Goal: Information Seeking & Learning: Learn about a topic

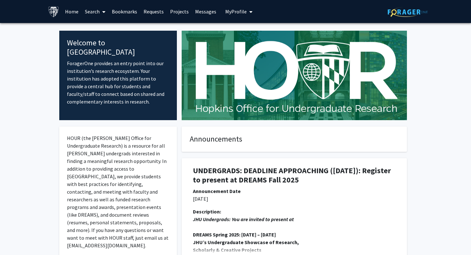
click at [75, 11] on link "Home" at bounding box center [72, 11] width 20 height 22
click at [102, 10] on span at bounding box center [103, 12] width 6 height 22
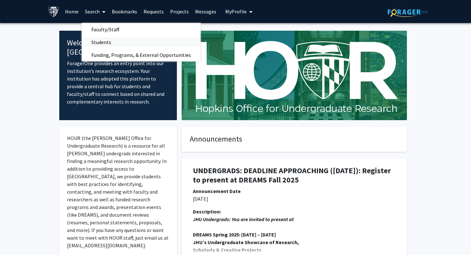
click at [108, 43] on span "Students" at bounding box center [101, 42] width 39 height 13
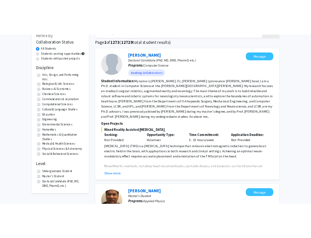
scroll to position [44, 0]
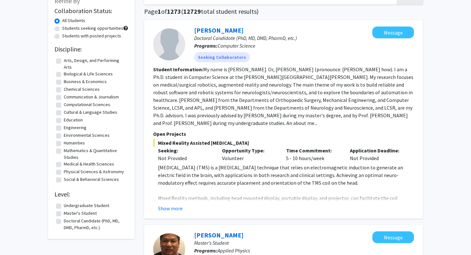
click at [172, 204] on fg-read-more "[MEDICAL_DATA] (TMS) is a [MEDICAL_DATA] technique that relies on electromagnet…" at bounding box center [283, 188] width 261 height 49
click at [167, 207] on button "Show more" at bounding box center [170, 209] width 25 height 8
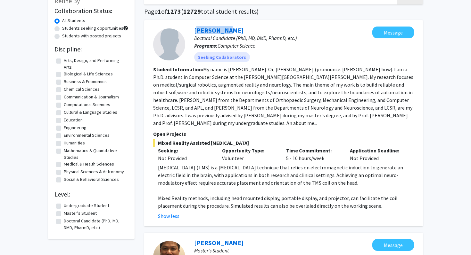
drag, startPoint x: 221, startPoint y: 30, endPoint x: 190, endPoint y: 32, distance: 31.5
click at [190, 32] on div "[PERSON_NAME] Doctoral Candidate (PhD, MD, DMD, PharmD, etc.) Programs: Compute…" at bounding box center [278, 45] width 187 height 36
copy link "[PERSON_NAME]"
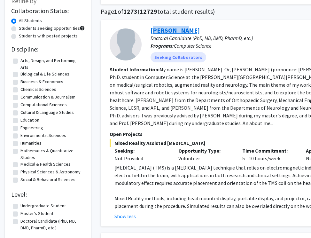
click at [172, 32] on link "[PERSON_NAME]" at bounding box center [175, 30] width 49 height 8
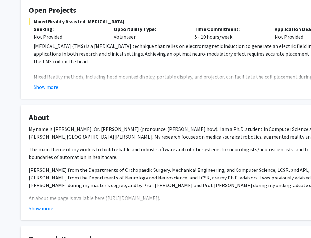
scroll to position [94, 0]
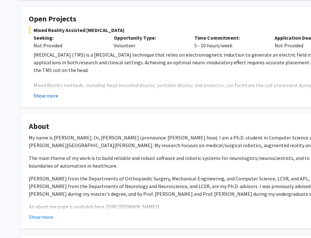
click at [48, 96] on button "Show more" at bounding box center [46, 96] width 25 height 8
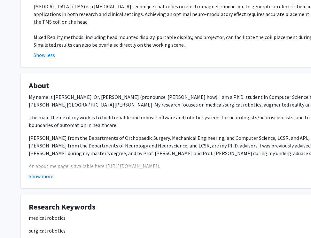
scroll to position [156, 0]
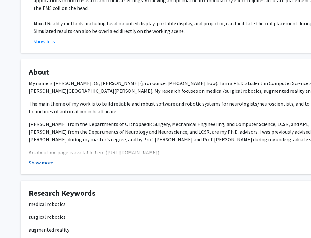
click at [43, 162] on button "Show more" at bounding box center [41, 163] width 25 height 8
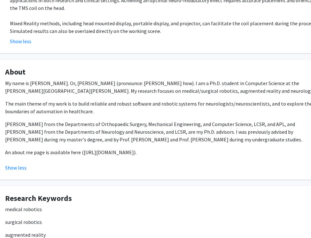
scroll to position [156, 24]
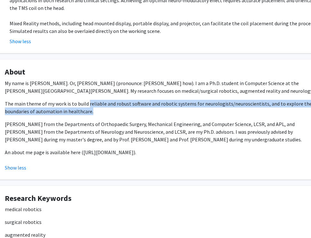
drag, startPoint x: 87, startPoint y: 102, endPoint x: 91, endPoint y: 114, distance: 12.7
click at [91, 114] on p "The main theme of my work is to build reliable and robust software and robotic …" at bounding box center [168, 107] width 327 height 15
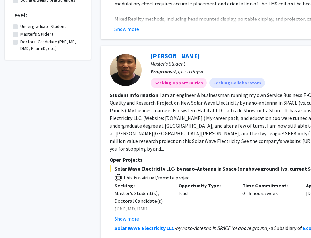
scroll to position [237, 0]
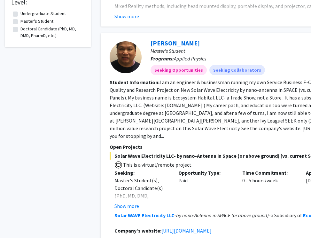
click at [181, 152] on span "Solar Wave Electricity LLC- by nano-Antenna in Space (or above ground) [vs. cur…" at bounding box center [240, 156] width 261 height 8
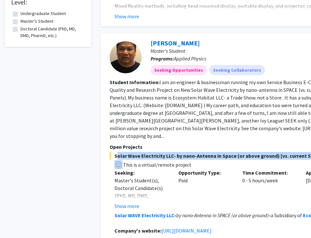
click at [181, 152] on span "Solar Wave Electricity LLC- by nano-Antenna in Space (or above ground) [vs. cur…" at bounding box center [240, 156] width 261 height 8
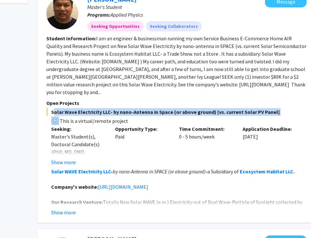
scroll to position [282, 63]
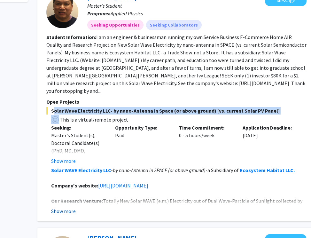
click at [71, 207] on button "Show more" at bounding box center [63, 211] width 25 height 8
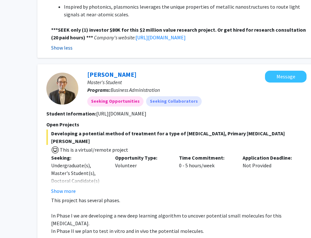
scroll to position [615, 63]
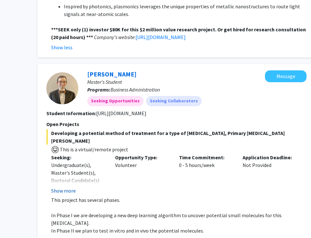
click at [72, 187] on button "Show more" at bounding box center [63, 191] width 25 height 8
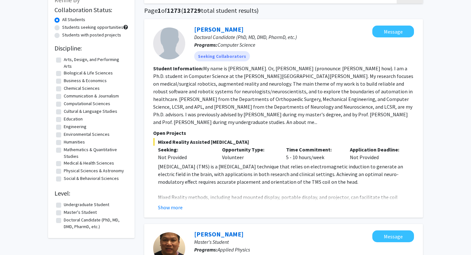
scroll to position [0, 0]
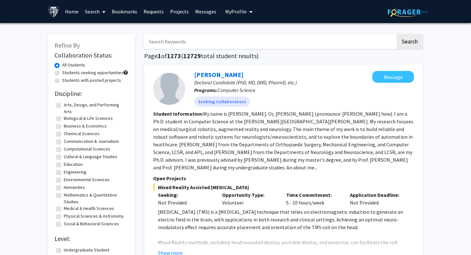
click at [92, 73] on label "Students seeking opportunities" at bounding box center [92, 72] width 61 height 7
click at [66, 73] on input "Students seeking opportunities" at bounding box center [64, 71] width 4 height 4
radio input "true"
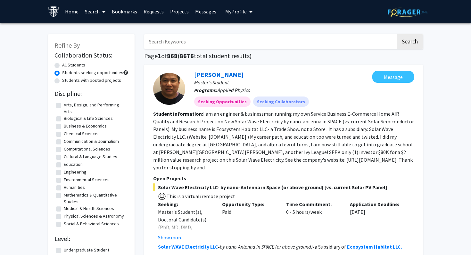
click at [89, 82] on label "Students with posted projects" at bounding box center [91, 80] width 59 height 7
click at [66, 81] on input "Students with posted projects" at bounding box center [64, 79] width 4 height 4
radio input "true"
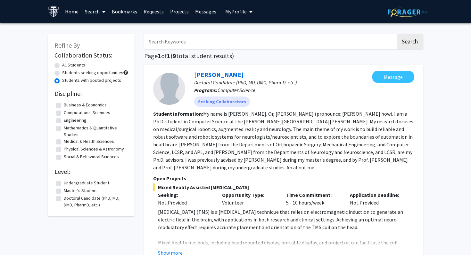
click at [78, 66] on label "All Students" at bounding box center [73, 65] width 23 height 7
click at [66, 66] on input "All Students" at bounding box center [64, 64] width 4 height 4
radio input "true"
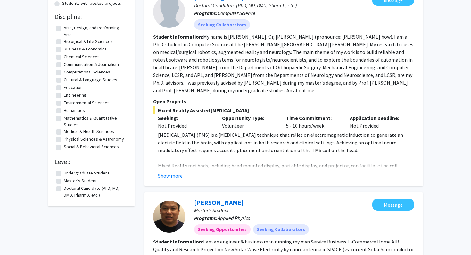
scroll to position [80, 0]
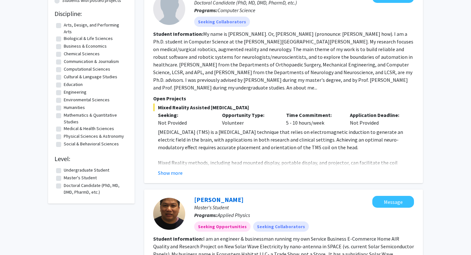
click at [65, 172] on label "Undergraduate Student" at bounding box center [86, 170] width 45 height 7
click at [65, 171] on input "Undergraduate Student" at bounding box center [66, 169] width 4 height 4
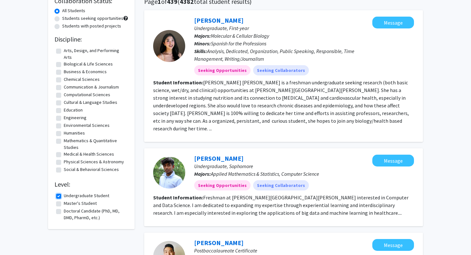
scroll to position [58, 0]
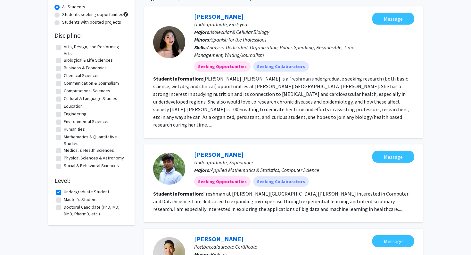
click at [62, 194] on fg-checkbox "Undergraduate Student Undergraduate Student" at bounding box center [91, 193] width 70 height 8
click at [64, 192] on label "Undergraduate Student" at bounding box center [86, 192] width 45 height 7
click at [64, 192] on input "Undergraduate Student" at bounding box center [66, 191] width 4 height 4
checkbox input "false"
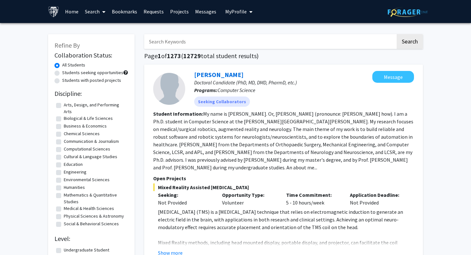
click at [102, 12] on icon at bounding box center [103, 11] width 3 height 5
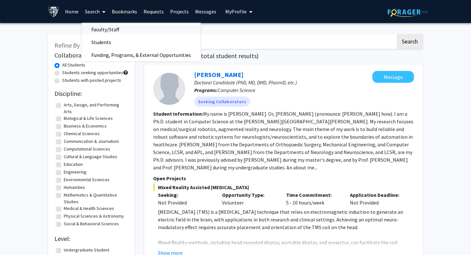
click at [106, 30] on span "Faculty/Staff" at bounding box center [105, 29] width 47 height 13
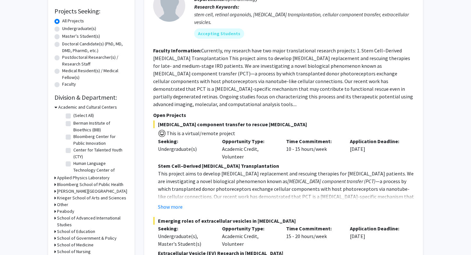
scroll to position [106, 0]
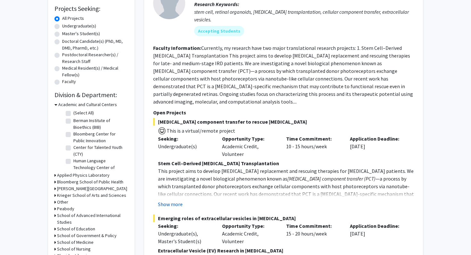
click at [176, 203] on button "Show more" at bounding box center [170, 205] width 25 height 8
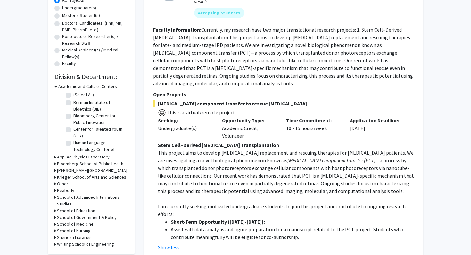
scroll to position [125, 0]
click at [187, 176] on p "This project aims to develop [MEDICAL_DATA] replacement and rescuing therapies …" at bounding box center [286, 172] width 256 height 46
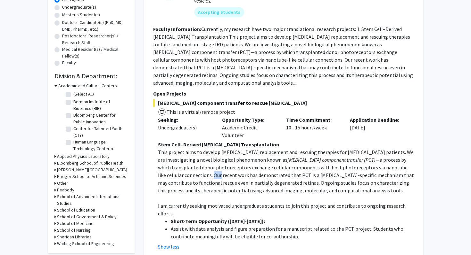
click at [187, 176] on p "This project aims to develop [MEDICAL_DATA] replacement and rescuing therapies …" at bounding box center [286, 172] width 256 height 46
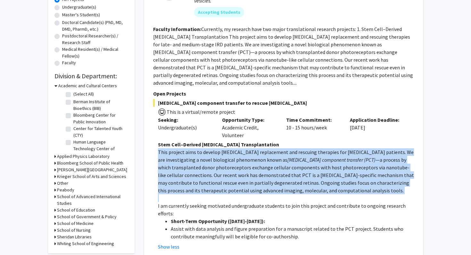
click at [187, 176] on p "This project aims to develop [MEDICAL_DATA] replacement and rescuing therapies …" at bounding box center [286, 172] width 256 height 46
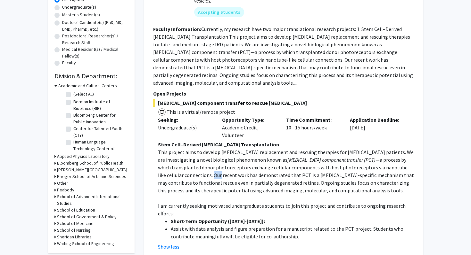
click at [187, 176] on p "This project aims to develop [MEDICAL_DATA] replacement and rescuing therapies …" at bounding box center [286, 172] width 256 height 46
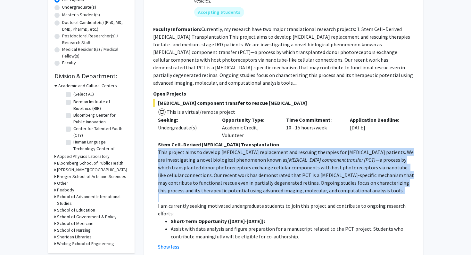
click at [187, 176] on p "This project aims to develop [MEDICAL_DATA] replacement and rescuing therapies …" at bounding box center [286, 172] width 256 height 46
click at [171, 238] on button "Show less" at bounding box center [168, 247] width 21 height 8
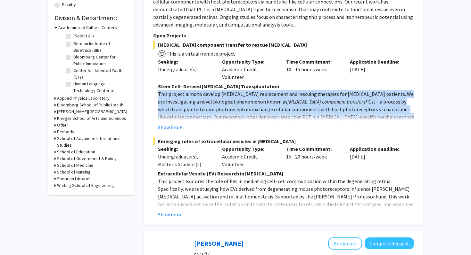
scroll to position [183, 0]
click at [176, 213] on button "Show more" at bounding box center [170, 215] width 25 height 8
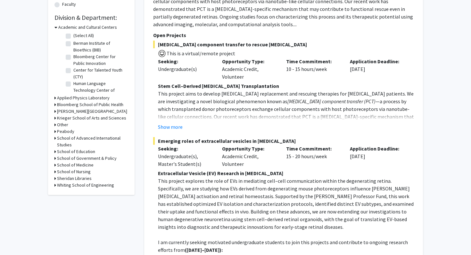
click at [185, 198] on p "This project explores the role of EVs in mediating cell–cell communication with…" at bounding box center [286, 204] width 256 height 54
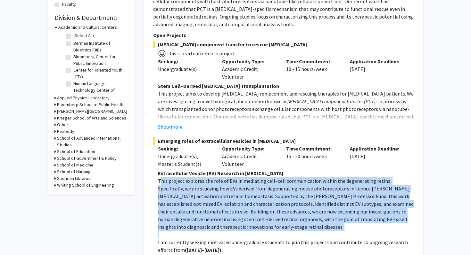
click at [185, 198] on p "This project explores the role of EVs in mediating cell–cell communication with…" at bounding box center [286, 204] width 256 height 54
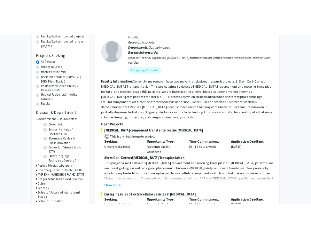
scroll to position [71, 0]
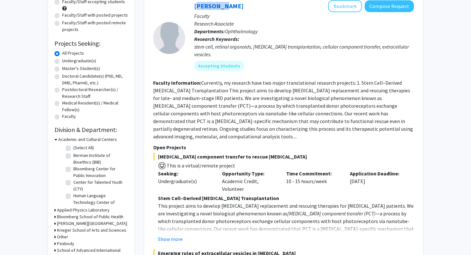
drag, startPoint x: 217, startPoint y: 7, endPoint x: 192, endPoint y: 8, distance: 25.0
click at [192, 8] on div "[PERSON_NAME] Bookmark Compose Request Faculty Research Associate Departments: …" at bounding box center [299, 38] width 229 height 76
copy link "[PERSON_NAME]"
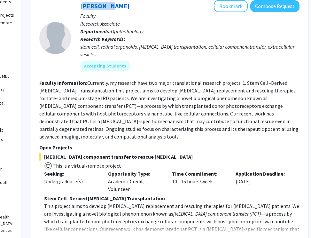
scroll to position [71, 73]
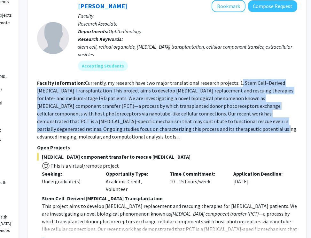
drag, startPoint x: 237, startPoint y: 83, endPoint x: 179, endPoint y: 127, distance: 73.1
click at [179, 126] on fg-read-more "Currently, my research have two major translational research projects: 1. Stem …" at bounding box center [167, 110] width 260 height 60
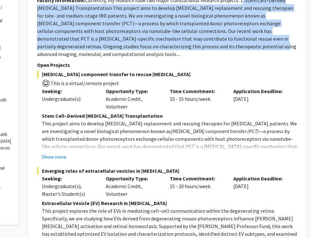
scroll to position [173, 73]
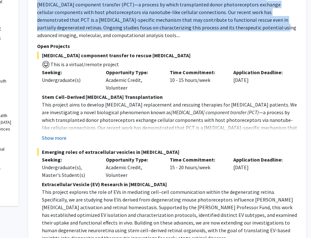
click at [54, 135] on button "Show more" at bounding box center [54, 138] width 25 height 8
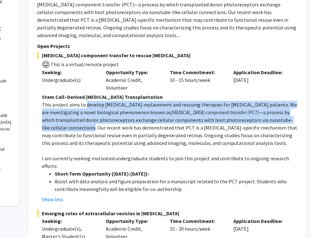
drag, startPoint x: 86, startPoint y: 105, endPoint x: 68, endPoint y: 126, distance: 27.7
click at [68, 126] on p "This project aims to develop [MEDICAL_DATA] replacement and rescuing therapies …" at bounding box center [170, 124] width 256 height 46
copy p "develop [MEDICAL_DATA] replacement and rescuing therapies for [MEDICAL_DATA] pa…"
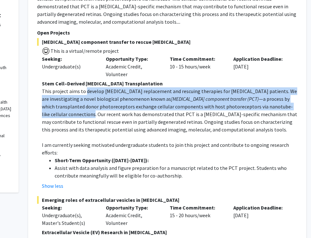
scroll to position [187, 73]
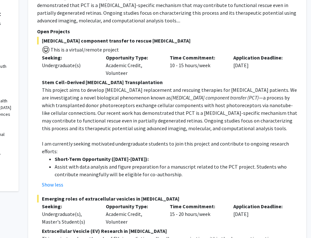
click at [131, 120] on p "This project aims to develop [MEDICAL_DATA] replacement and rescuing therapies …" at bounding box center [170, 109] width 256 height 46
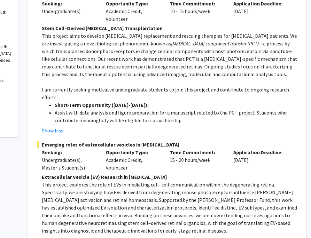
scroll to position [242, 73]
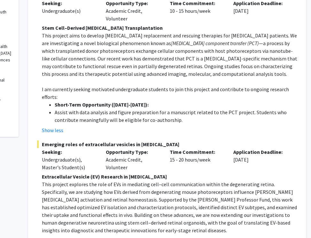
click at [97, 111] on li "Assist with data analysis and figure preparation for a manuscript related to th…" at bounding box center [176, 116] width 243 height 15
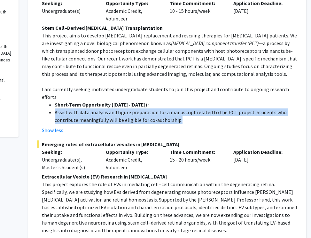
click at [97, 111] on li "Assist with data analysis and figure preparation for a manuscript related to th…" at bounding box center [176, 116] width 243 height 15
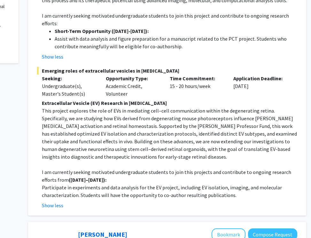
scroll to position [325, 73]
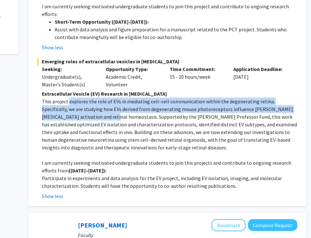
drag, startPoint x: 67, startPoint y: 95, endPoint x: 70, endPoint y: 111, distance: 15.9
click at [69, 111] on p "This project explores the role of EVs in mediating cell–cell communication with…" at bounding box center [170, 125] width 256 height 54
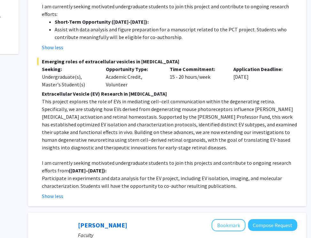
click at [70, 111] on p "This project explores the role of EVs in mediating cell–cell communication with…" at bounding box center [170, 125] width 256 height 54
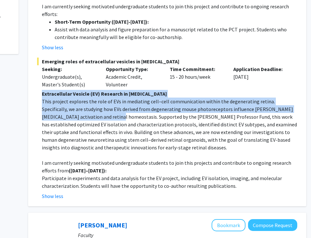
drag, startPoint x: 70, startPoint y: 111, endPoint x: 43, endPoint y: 82, distance: 39.2
click at [43, 90] on div "Extracellular Vesicle (EV) Research in [MEDICAL_DATA] This project explores the…" at bounding box center [170, 140] width 256 height 100
copy div "Extracellular Vesicle (EV) Research in [MEDICAL_DATA] This project explores the…"
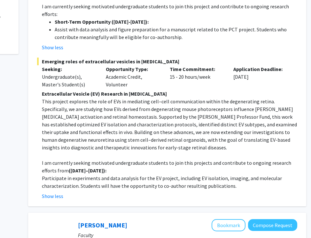
click at [135, 123] on p "This project explores the role of EVs in mediating cell–cell communication with…" at bounding box center [170, 125] width 256 height 54
click at [75, 174] on p "Participate in experiments and data analysis for the EV project, including EV i…" at bounding box center [170, 181] width 256 height 15
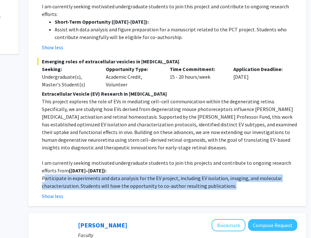
click at [75, 174] on p "Participate in experiments and data analysis for the EV project, including EV i…" at bounding box center [170, 181] width 256 height 15
copy p "Participate in experiments and data analysis for the EV project, including EV i…"
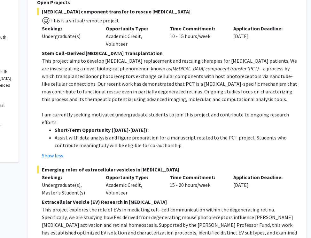
scroll to position [215, 73]
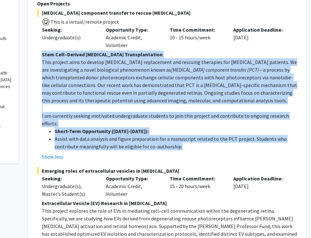
drag, startPoint x: 180, startPoint y: 140, endPoint x: 42, endPoint y: 52, distance: 163.4
click at [42, 52] on div "Stem Cell–Derived [MEDICAL_DATA] Transplantation This project aims to develop […" at bounding box center [170, 101] width 256 height 100
copy div "Lore Ipsu–Dolorsi Ametconsectet Adipiscingelits Doei tempori utla et dolorem al…"
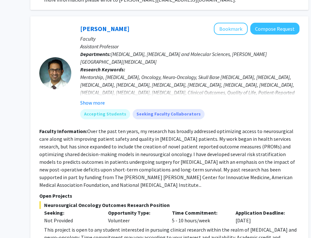
scroll to position [1129, 70]
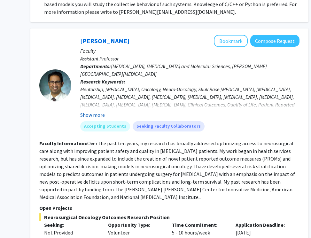
click at [102, 111] on button "Show more" at bounding box center [92, 115] width 25 height 8
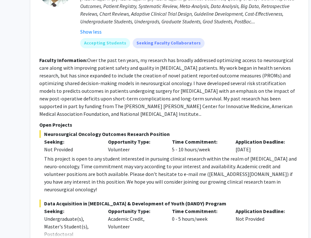
scroll to position [1241, 70]
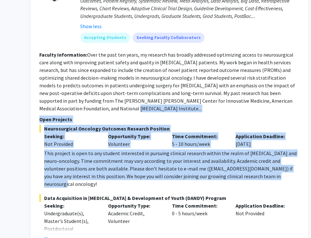
drag, startPoint x: 270, startPoint y: 146, endPoint x: 39, endPoint y: 82, distance: 239.8
click at [39, 82] on div "[PERSON_NAME] Bookmark Compose Request Faculty Assistant Professor Departments:…" at bounding box center [169, 108] width 278 height 383
copy fg-search-faculty "Open Projects Neurosurgical Oncology Outcomes Research Position Seeking: Not Pr…"
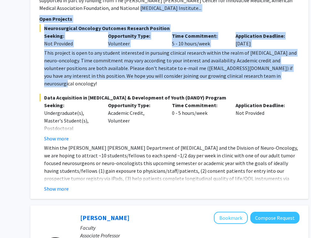
scroll to position [1342, 70]
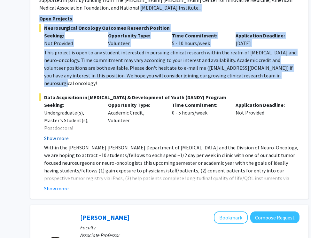
click at [60, 134] on button "Show more" at bounding box center [56, 138] width 25 height 8
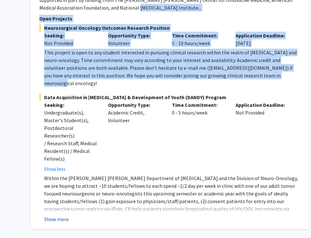
click at [63, 215] on button "Show more" at bounding box center [56, 219] width 25 height 8
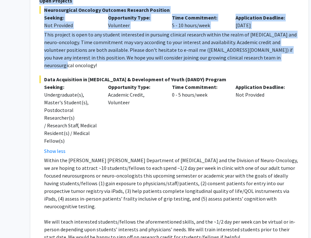
scroll to position [1361, 70]
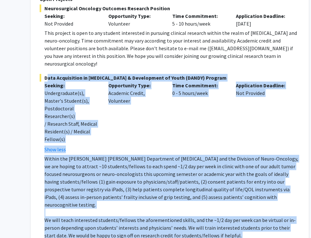
drag, startPoint x: 88, startPoint y: 205, endPoint x: 45, endPoint y: 35, distance: 176.0
click at [45, 35] on fg-project-list "Neurosurgical Oncology Outcomes Research Position Seeking: Not Provided Opportu…" at bounding box center [170, 142] width 261 height 276
copy div "Lore Ipsumdolors am Consectetura & Elitseddoei te Incid (UTLAB) Etdolor Magnaal…"
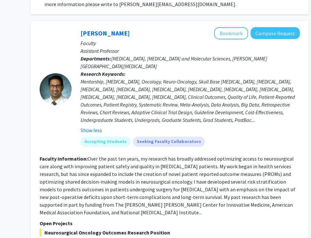
scroll to position [1136, 70]
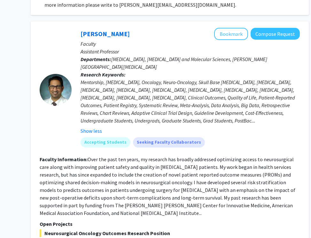
drag, startPoint x: 124, startPoint y: 10, endPoint x: 77, endPoint y: 11, distance: 47.4
click at [77, 28] on div "[PERSON_NAME] Bookmark Compose Request Faculty Assistant Professor Departments:…" at bounding box center [186, 90] width 229 height 125
copy link "[PERSON_NAME]"
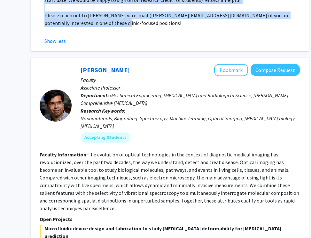
scroll to position [1596, 70]
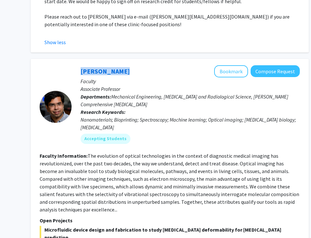
drag, startPoint x: 125, startPoint y: 14, endPoint x: 71, endPoint y: 15, distance: 54.8
click at [71, 65] on section "[PERSON_NAME] Bookmark Compose Request Faculty Associate Professor Departments:…" at bounding box center [170, 107] width 261 height 84
copy section "[PERSON_NAME]"
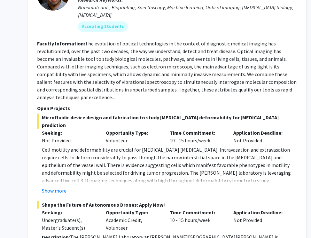
scroll to position [1709, 73]
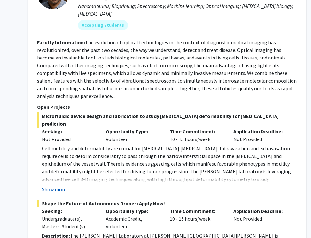
click at [54, 186] on button "Show more" at bounding box center [54, 190] width 25 height 8
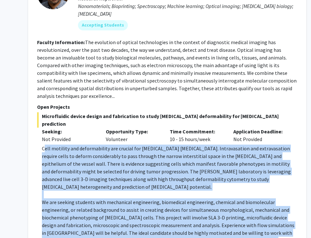
drag, startPoint x: 44, startPoint y: 84, endPoint x: 94, endPoint y: 186, distance: 114.0
click at [94, 186] on div "Cell motility and deformability are crucial for [MEDICAL_DATA] [MEDICAL_DATA]. …" at bounding box center [170, 210] width 256 height 131
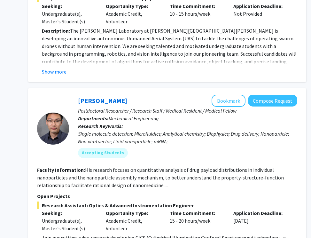
scroll to position [2005, 73]
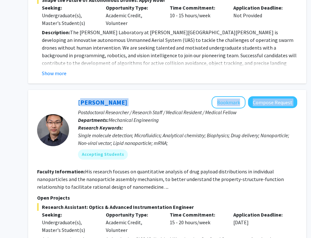
drag, startPoint x: 109, startPoint y: 20, endPoint x: 75, endPoint y: 17, distance: 34.4
click at [75, 96] on div "Sixuan Li Bookmark Compose Request Postdoctoral Researcher / Research Staff / M…" at bounding box center [183, 130] width 229 height 68
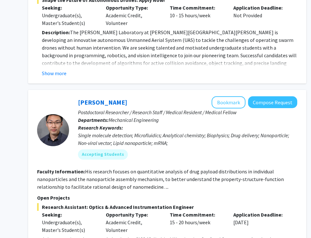
click at [140, 96] on div "Sixuan Li Bookmark Compose Request" at bounding box center [188, 102] width 220 height 12
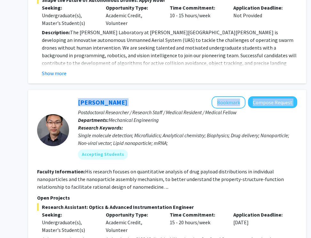
drag, startPoint x: 122, startPoint y: 15, endPoint x: 65, endPoint y: 15, distance: 57.0
click at [65, 96] on section "Sixuan Li Bookmark Compose Request Postdoctoral Researcher / Research Staff / M…" at bounding box center [167, 130] width 261 height 68
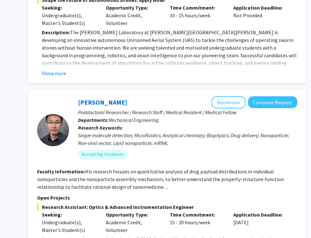
drag, startPoint x: 107, startPoint y: 18, endPoint x: 71, endPoint y: 17, distance: 35.5
click at [71, 96] on div "Sixuan Li Bookmark Compose Request Postdoctoral Researcher / Research Staff / M…" at bounding box center [183, 130] width 229 height 68
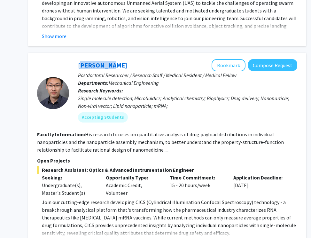
scroll to position [2043, 73]
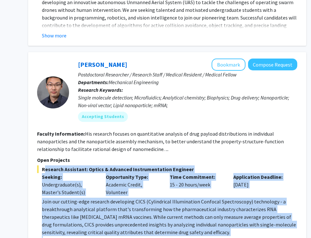
drag, startPoint x: 43, startPoint y: 83, endPoint x: 106, endPoint y: 198, distance: 131.5
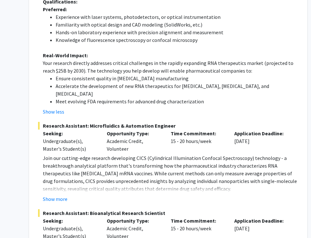
scroll to position [2390, 72]
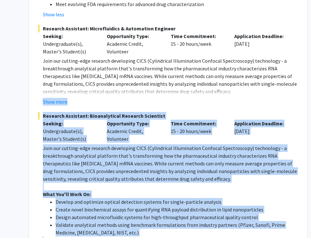
scroll to position [2451, 72]
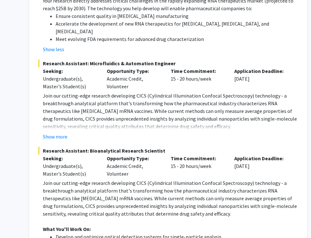
drag, startPoint x: 201, startPoint y: 217, endPoint x: 52, endPoint y: 220, distance: 148.9
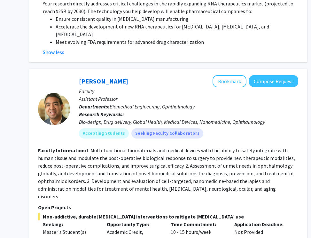
scroll to position [2871, 72]
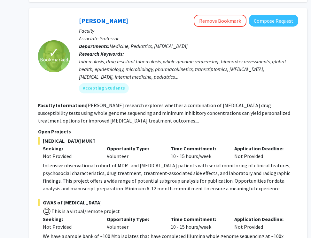
scroll to position [3718, 72]
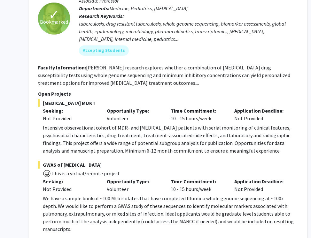
scroll to position [3762, 72]
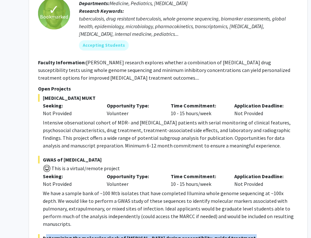
drag, startPoint x: 236, startPoint y: 178, endPoint x: 41, endPoint y: 92, distance: 213.1
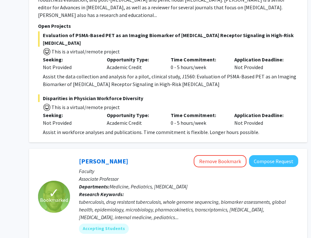
scroll to position [3578, 72]
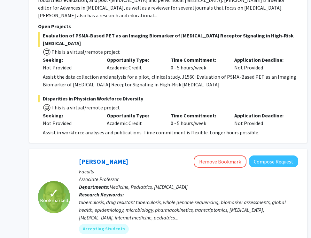
drag, startPoint x: 130, startPoint y: 22, endPoint x: 75, endPoint y: 22, distance: 54.7
click at [75, 156] on div "[PERSON_NAME] Remove Bookmark Compose Request Faculty Associate Professor Depar…" at bounding box center [184, 198] width 229 height 84
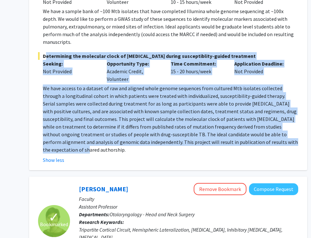
scroll to position [3943, 72]
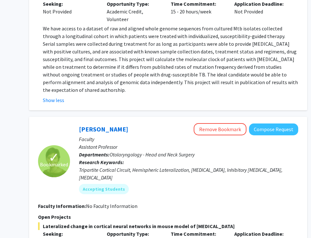
scroll to position [4077, 72]
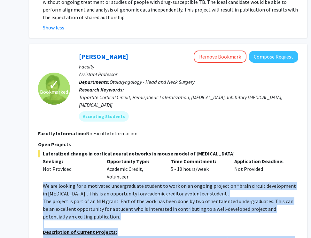
drag, startPoint x: 173, startPoint y: 163, endPoint x: 44, endPoint y: 21, distance: 191.3
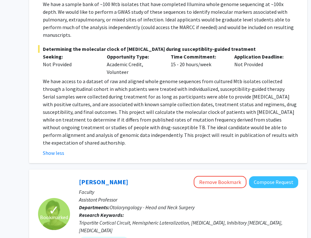
scroll to position [3946, 72]
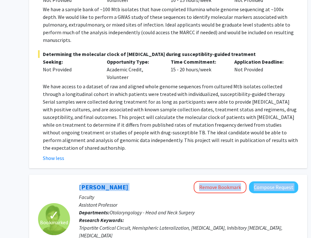
drag, startPoint x: 126, startPoint y: 32, endPoint x: 76, endPoint y: 33, distance: 49.9
click at [76, 181] on div "[PERSON_NAME] Remove Bookmark Compose Request Faculty Assistant Professor Depar…" at bounding box center [184, 219] width 229 height 76
click at [135, 181] on div "[PERSON_NAME] Remove Bookmark Compose Request" at bounding box center [189, 187] width 220 height 12
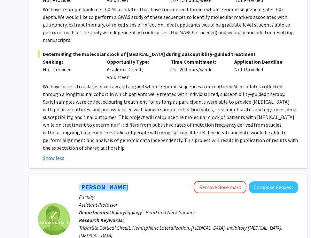
drag, startPoint x: 122, startPoint y: 32, endPoint x: 79, endPoint y: 33, distance: 43.5
click at [79, 181] on div "[PERSON_NAME] Remove Bookmark Compose Request" at bounding box center [189, 187] width 220 height 12
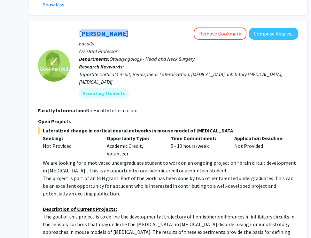
scroll to position [4173, 72]
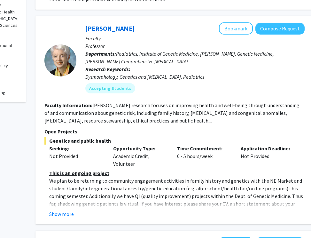
scroll to position [293, 65]
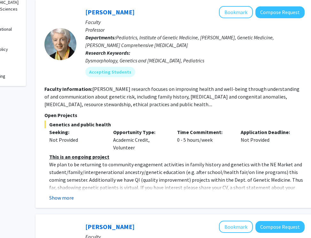
click at [67, 196] on button "Show more" at bounding box center [61, 198] width 25 height 8
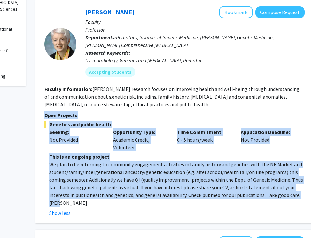
drag, startPoint x: 283, startPoint y: 195, endPoint x: 44, endPoint y: 117, distance: 251.4
click at [44, 117] on div "[PERSON_NAME] Bookmark Compose Request Faculty Professor Departments: Pediatric…" at bounding box center [175, 112] width 278 height 224
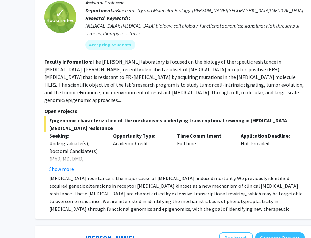
scroll to position [796, 65]
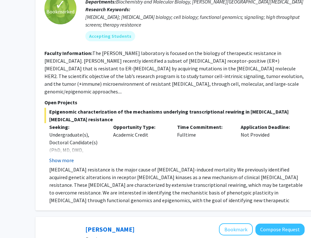
click at [65, 157] on button "Show more" at bounding box center [61, 161] width 25 height 8
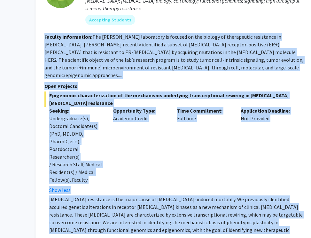
scroll to position [808, 65]
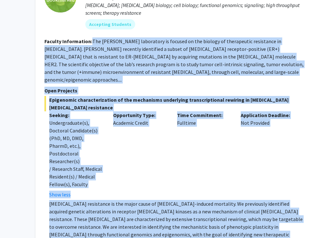
drag, startPoint x: 244, startPoint y: 190, endPoint x: 93, endPoint y: 27, distance: 222.5
click at [93, 27] on fg-search-faculty "✓ Bookmarked [PERSON_NAME] Remove Bookmark Compose Request Faculty Assistant Pr…" at bounding box center [174, 98] width 261 height 280
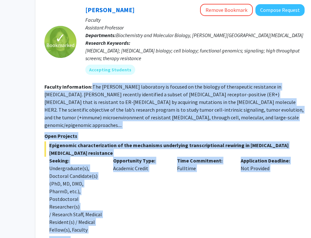
scroll to position [684, 65]
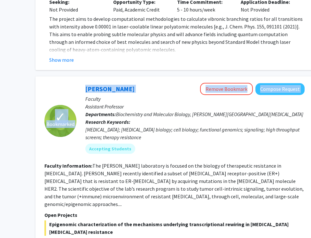
drag, startPoint x: 131, startPoint y: 75, endPoint x: 72, endPoint y: 71, distance: 59.3
click at [72, 83] on section "✓ Bookmarked [PERSON_NAME] Remove Bookmark Compose Request Faculty Assistant Pr…" at bounding box center [174, 121] width 261 height 76
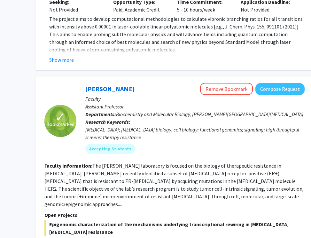
click at [137, 83] on div "[PERSON_NAME] Remove Bookmark Compose Request" at bounding box center [195, 89] width 220 height 12
drag, startPoint x: 126, startPoint y: 73, endPoint x: 82, endPoint y: 72, distance: 43.5
click at [82, 83] on div "[PERSON_NAME] Remove Bookmark Compose Request Faculty Assistant Professor Depar…" at bounding box center [191, 121] width 229 height 76
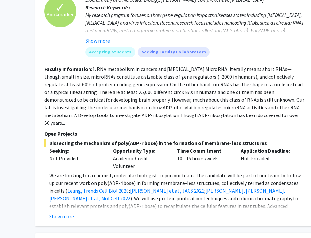
scroll to position [1378, 65]
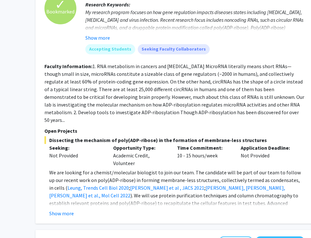
click at [61, 169] on fg-read-more "We are looking for a chemist/molecular biologist to join our team. The candidat…" at bounding box center [174, 193] width 261 height 49
click at [58, 210] on button "Show more" at bounding box center [61, 214] width 25 height 8
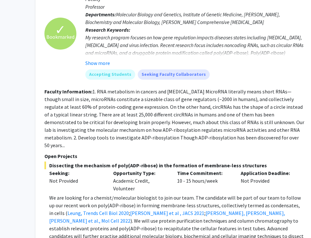
scroll to position [1348, 65]
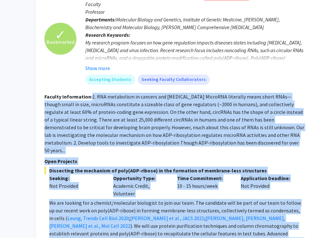
drag, startPoint x: 212, startPoint y: 195, endPoint x: 92, endPoint y: 58, distance: 182.6
click at [92, 58] on fg-search-faculty "✓ Bookmarked [PERSON_NAME] Remove Bookmark Compose Request Faculty Professor De…" at bounding box center [174, 133] width 261 height 290
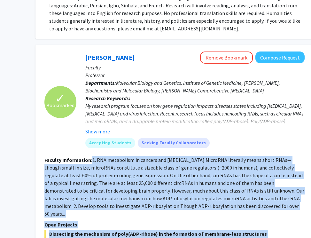
scroll to position [1263, 65]
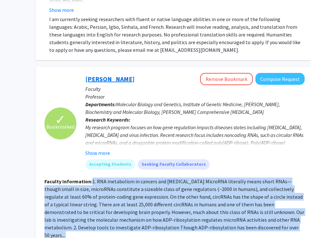
drag, startPoint x: 144, startPoint y: 40, endPoint x: 85, endPoint y: 38, distance: 58.9
click at [85, 73] on div "[PERSON_NAME] Remove Bookmark Compose Request" at bounding box center [195, 79] width 220 height 12
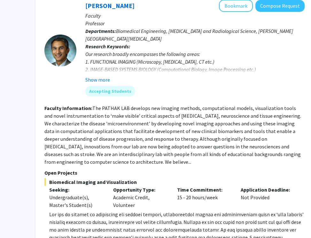
scroll to position [1900, 65]
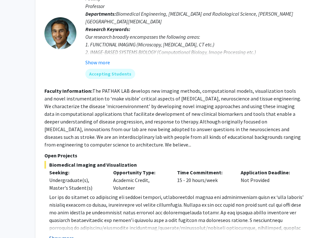
click at [62, 234] on button "Show more" at bounding box center [61, 238] width 25 height 8
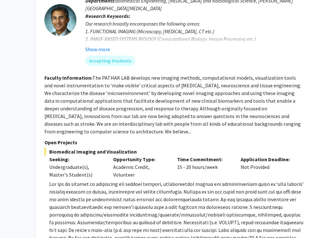
scroll to position [1905, 65]
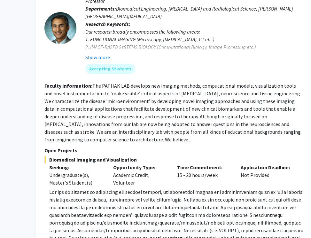
drag, startPoint x: 261, startPoint y: 204, endPoint x: 93, endPoint y: 33, distance: 239.7
click at [93, 33] on fg-search-faculty "[PERSON_NAME] Bookmark Compose Request Faculty Professor Departments: Biomedica…" at bounding box center [174, 126] width 261 height 298
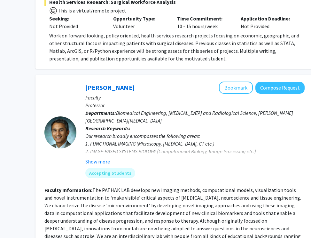
scroll to position [1798, 65]
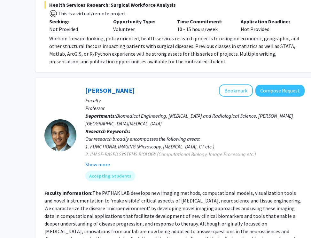
drag, startPoint x: 127, startPoint y: 37, endPoint x: 81, endPoint y: 33, distance: 46.3
click at [80, 85] on div "[PERSON_NAME] Bookmark Compose Request Faculty Professor Departments: Biomedica…" at bounding box center [191, 135] width 229 height 101
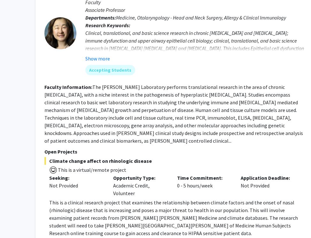
scroll to position [2182, 65]
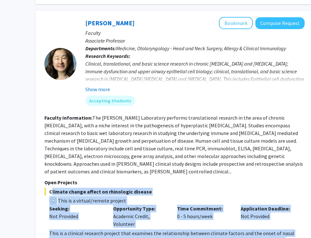
drag, startPoint x: 97, startPoint y: 211, endPoint x: 42, endPoint y: 134, distance: 95.2
click at [42, 134] on div "[PERSON_NAME] Bookmark Compose Request Faculty Associate Professor Departments:…" at bounding box center [175, 143] width 278 height 264
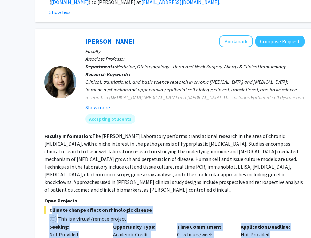
scroll to position [2159, 65]
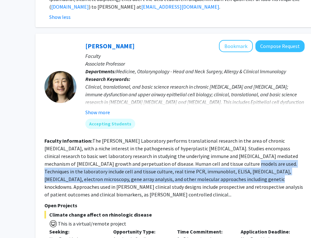
drag, startPoint x: 199, startPoint y: 109, endPoint x: 199, endPoint y: 126, distance: 17.6
click at [199, 138] on fg-read-more "The [PERSON_NAME] Laboratory performs translational research in the area of chr…" at bounding box center [173, 168] width 259 height 60
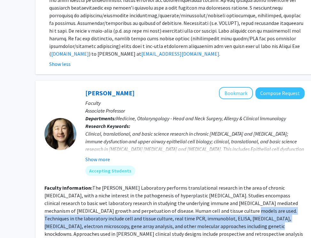
scroll to position [2106, 65]
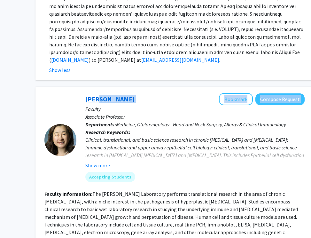
drag, startPoint x: 118, startPoint y: 45, endPoint x: 96, endPoint y: 41, distance: 23.0
click at [96, 93] on div "[PERSON_NAME] Bookmark Compose Request" at bounding box center [195, 99] width 220 height 12
click at [120, 93] on div "[PERSON_NAME] Bookmark Compose Request" at bounding box center [195, 99] width 220 height 12
drag, startPoint x: 114, startPoint y: 45, endPoint x: 78, endPoint y: 42, distance: 35.6
click at [78, 93] on div "[PERSON_NAME] Bookmark Compose Request Faculty Associate Professor Departments:…" at bounding box center [191, 140] width 229 height 94
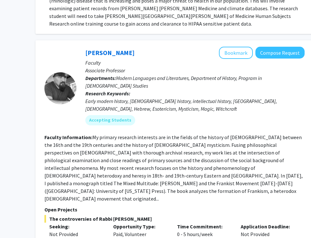
scroll to position [2421, 66]
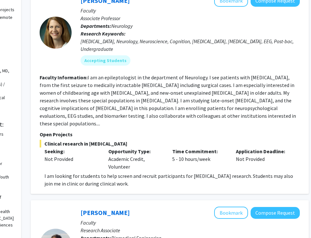
scroll to position [77, 71]
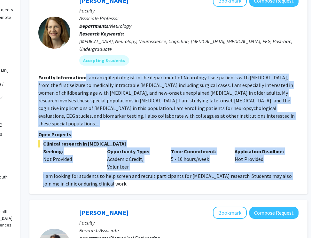
drag, startPoint x: 116, startPoint y: 177, endPoint x: 85, endPoint y: 79, distance: 102.3
click at [85, 79] on fg-search-faculty "[PERSON_NAME] Bookmark Compose Request Faculty Associate Professor Departments:…" at bounding box center [168, 91] width 261 height 193
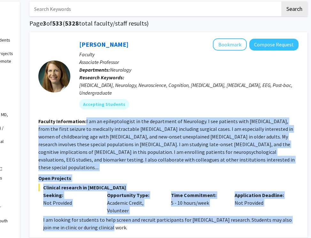
scroll to position [32, 71]
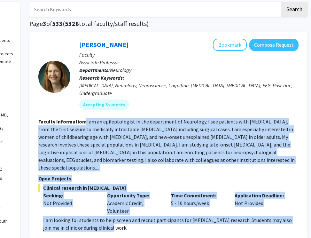
drag, startPoint x: 123, startPoint y: 44, endPoint x: 66, endPoint y: 42, distance: 56.4
click at [66, 42] on section "[PERSON_NAME] Bookmark Compose Request Faculty Associate Professor Departments:…" at bounding box center [168, 77] width 261 height 76
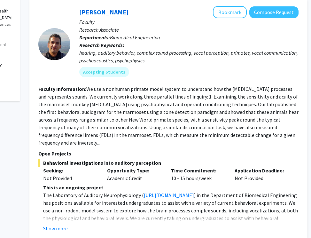
scroll to position [278, 71]
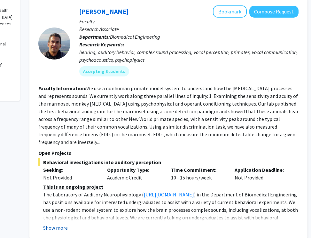
click at [60, 224] on button "Show more" at bounding box center [55, 228] width 25 height 8
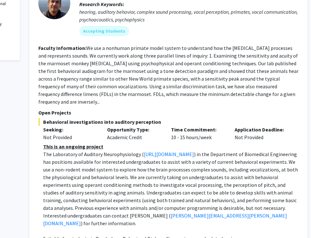
scroll to position [330, 71]
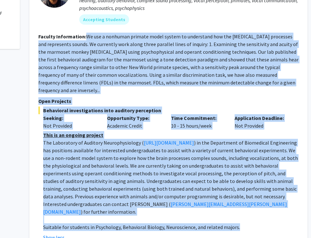
drag, startPoint x: 236, startPoint y: 213, endPoint x: 86, endPoint y: 27, distance: 238.4
click at [86, 27] on fg-search-faculty "[PERSON_NAME] Bookmark Compose Request Faculty Research Associate Departments: …" at bounding box center [168, 98] width 261 height 288
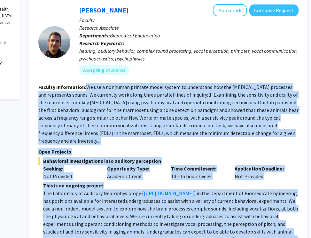
scroll to position [258, 71]
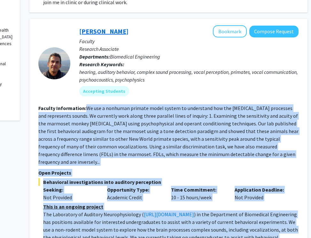
drag, startPoint x: 134, startPoint y: 23, endPoint x: 79, endPoint y: 22, distance: 54.7
click at [79, 25] on div "[PERSON_NAME] Bookmark Compose Request" at bounding box center [189, 31] width 220 height 12
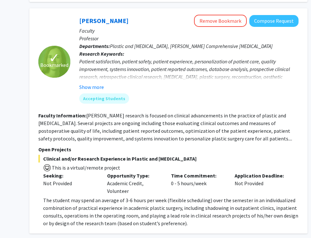
scroll to position [809, 71]
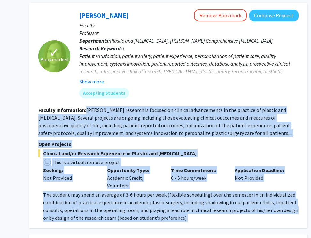
drag, startPoint x: 198, startPoint y: 201, endPoint x: 84, endPoint y: 93, distance: 156.9
click at [84, 93] on fg-search-faculty "✓ Bookmarked [PERSON_NAME] Remove Bookmark Compose Request Faculty Professor De…" at bounding box center [168, 115] width 261 height 213
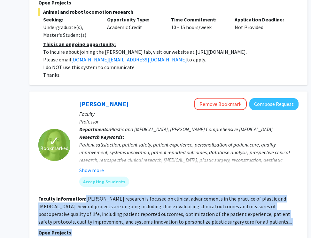
scroll to position [719, 71]
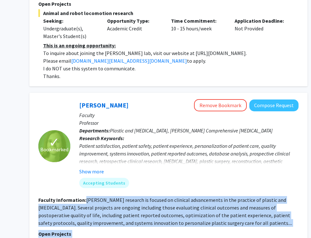
drag, startPoint x: 130, startPoint y: 87, endPoint x: 77, endPoint y: 88, distance: 52.8
click at [77, 99] on div "[PERSON_NAME] Remove Bookmark Compose Request Faculty Professor Departments: Pl…" at bounding box center [184, 146] width 229 height 94
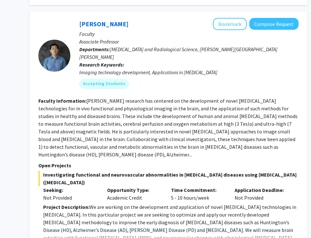
scroll to position [1061, 71]
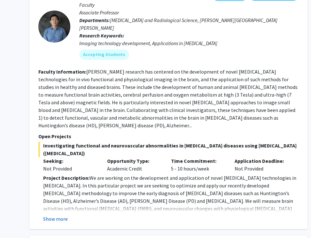
click at [55, 215] on button "Show more" at bounding box center [55, 219] width 25 height 8
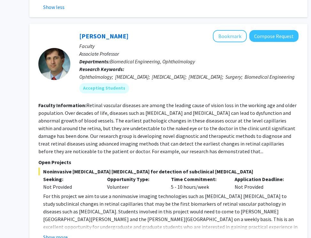
scroll to position [1464, 71]
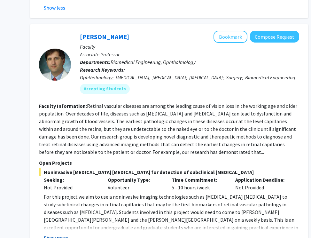
click at [55, 234] on button "Show more" at bounding box center [56, 238] width 25 height 8
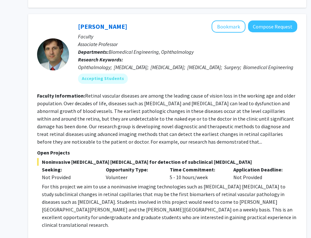
scroll to position [1775, 73]
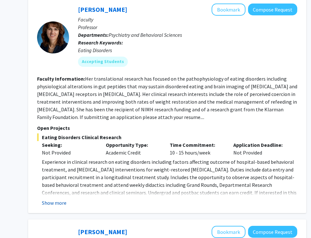
click at [53, 199] on button "Show more" at bounding box center [54, 203] width 25 height 8
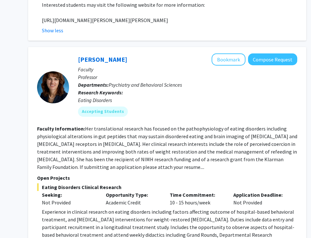
scroll to position [1723, 73]
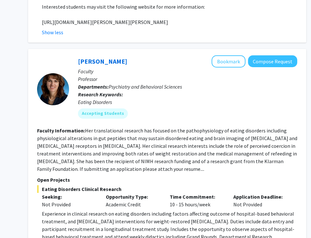
click at [70, 129] on fg-search-faculty "[PERSON_NAME] Bookmark Compose Request Faculty Professor Departments: Psychiatr…" at bounding box center [167, 164] width 261 height 219
click at [104, 211] on span "Experience in clinical research on eating disorders including factors affecting…" at bounding box center [169, 237] width 255 height 52
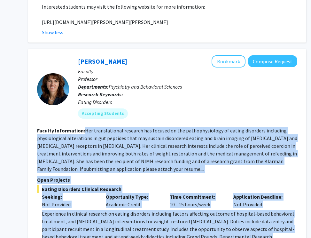
drag, startPoint x: 99, startPoint y: 213, endPoint x: 84, endPoint y: 84, distance: 129.8
click at [84, 84] on fg-search-faculty "[PERSON_NAME] Bookmark Compose Request Faculty Professor Departments: Psychiatr…" at bounding box center [167, 164] width 261 height 219
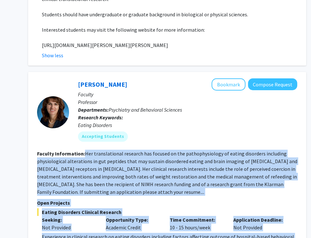
scroll to position [1690, 73]
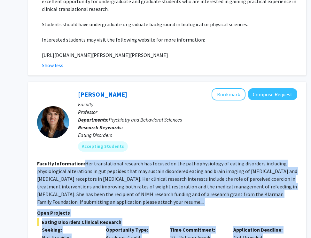
drag, startPoint x: 121, startPoint y: 47, endPoint x: 76, endPoint y: 45, distance: 44.9
click at [76, 88] on div "[PERSON_NAME] Bookmark Compose Request Faculty Professor Departments: Psychiatr…" at bounding box center [183, 122] width 229 height 68
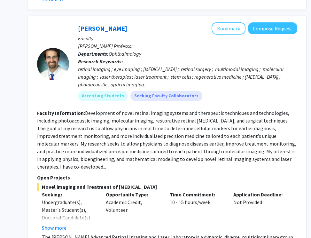
scroll to position [2012, 73]
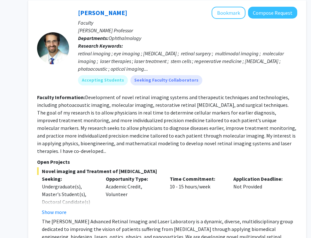
scroll to position [2009, 73]
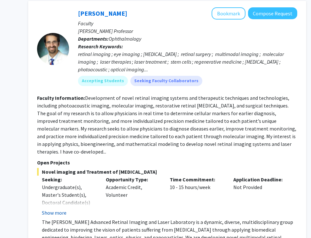
click at [53, 209] on button "Show more" at bounding box center [54, 213] width 25 height 8
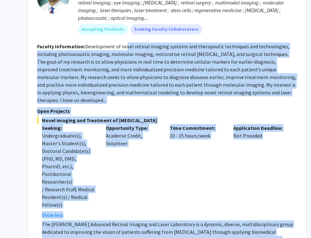
scroll to position [2055, 73]
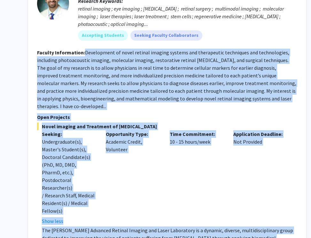
drag, startPoint x: 258, startPoint y: 176, endPoint x: 85, endPoint y: 7, distance: 242.2
click at [85, 7] on fg-search-faculty "[PERSON_NAME] Bookmark Compose Request Faculty [PERSON_NAME] Professor Departme…" at bounding box center [167, 130] width 261 height 336
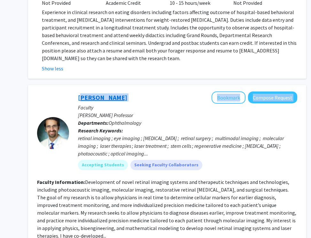
drag, startPoint x: 125, startPoint y: 49, endPoint x: 78, endPoint y: 49, distance: 46.7
click at [78, 92] on div "[PERSON_NAME] Bookmark Compose Request" at bounding box center [188, 98] width 220 height 12
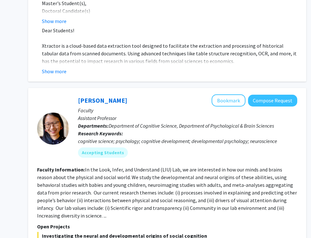
scroll to position [2556, 73]
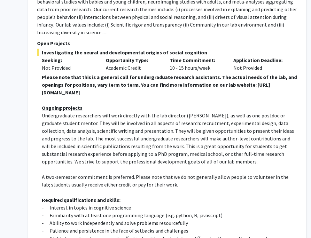
scroll to position [2802, 73]
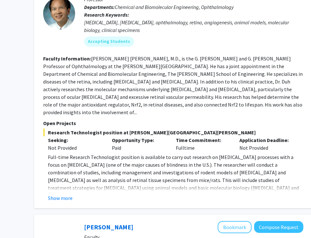
scroll to position [596, 67]
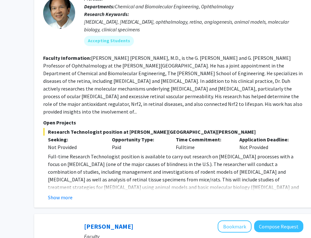
click at [62, 168] on fg-read-more "Full-time Research Technologist position is available to carry out research on …" at bounding box center [173, 177] width 261 height 49
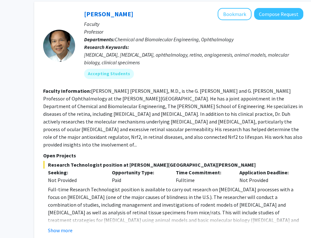
scroll to position [559, 67]
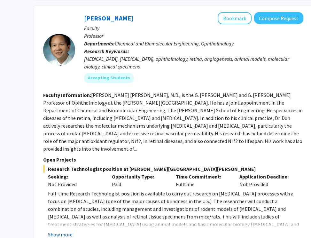
click at [58, 231] on button "Show more" at bounding box center [60, 235] width 25 height 8
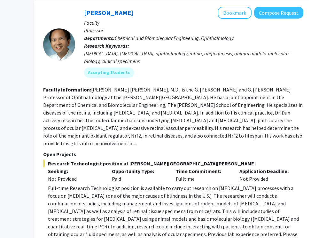
scroll to position [566, 67]
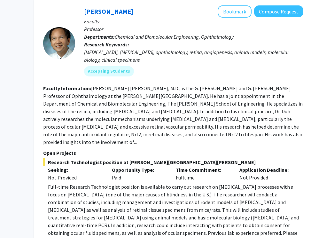
click at [123, 183] on p "Full-time Research Technologist position is available to carry out research on …" at bounding box center [176, 213] width 256 height 61
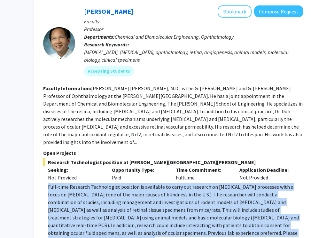
click at [123, 183] on p "Full-time Research Technologist position is available to carry out research on …" at bounding box center [176, 213] width 256 height 61
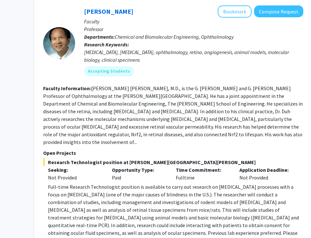
click at [122, 183] on p "Full-time Research Technologist position is available to carry out research on …" at bounding box center [176, 213] width 256 height 61
drag, startPoint x: 278, startPoint y: 209, endPoint x: 89, endPoint y: 75, distance: 231.6
click at [89, 75] on fg-search-faculty "[PERSON_NAME] Bookmark Compose Request Faculty Professor Departments: Chemical …" at bounding box center [173, 133] width 261 height 257
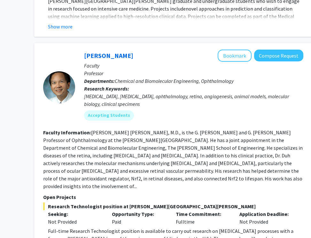
scroll to position [514, 67]
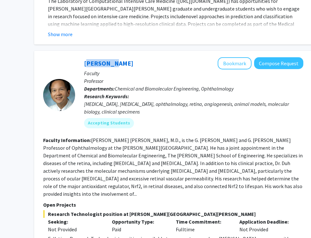
drag, startPoint x: 109, startPoint y: 49, endPoint x: 84, endPoint y: 49, distance: 25.6
click at [84, 57] on div "[PERSON_NAME] Bookmark Compose Request Faculty Professor Departments: Chemical …" at bounding box center [189, 95] width 229 height 76
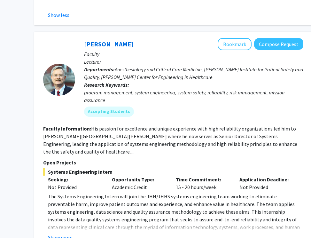
scroll to position [811, 67]
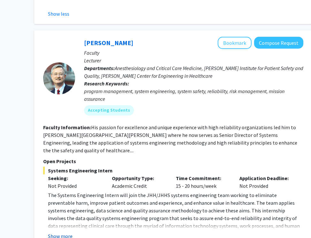
click at [63, 232] on button "Show more" at bounding box center [60, 236] width 25 height 8
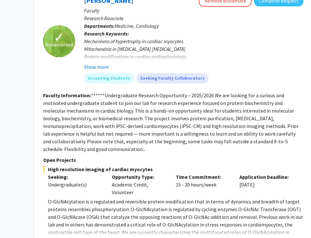
scroll to position [1335, 67]
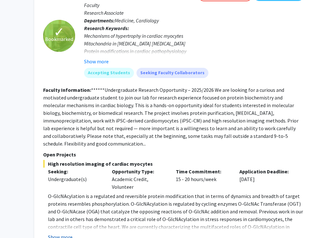
click at [62, 233] on button "Show more" at bounding box center [60, 237] width 25 height 8
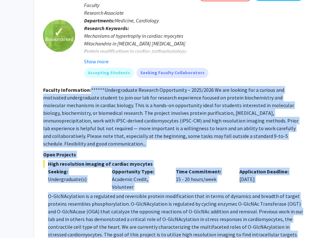
drag, startPoint x: 106, startPoint y: 219, endPoint x: 89, endPoint y: 54, distance: 165.4
click at [89, 54] on fg-search-faculty "✓ Bookmarked [PERSON_NAME] Remove Bookmark Compose Request Faculty Research Ass…" at bounding box center [173, 134] width 261 height 290
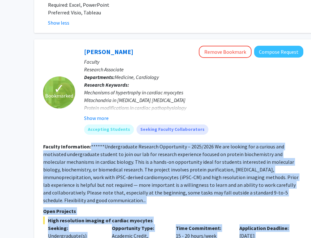
scroll to position [1264, 67]
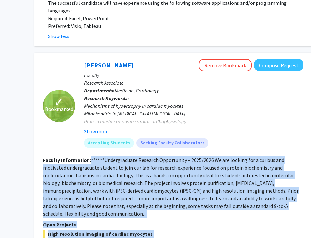
drag, startPoint x: 155, startPoint y: 24, endPoint x: 83, endPoint y: 29, distance: 72.5
click at [83, 59] on div "[PERSON_NAME] Remove Bookmark Compose Request Faculty Research Associate Depart…" at bounding box center [189, 106] width 229 height 94
